Goal: Navigation & Orientation: Find specific page/section

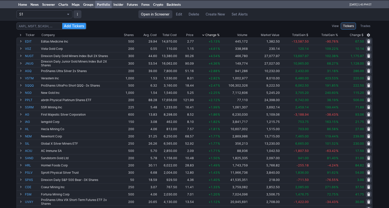
click at [5, 59] on div "Add Tickers View Tickers Trades Ticker Company Shares Avg. Cost Total Cost Pric…" at bounding box center [194, 178] width 389 height 317
click at [25, 8] on link "Home" at bounding box center [23, 5] width 12 height 8
